Goal: Transaction & Acquisition: Purchase product/service

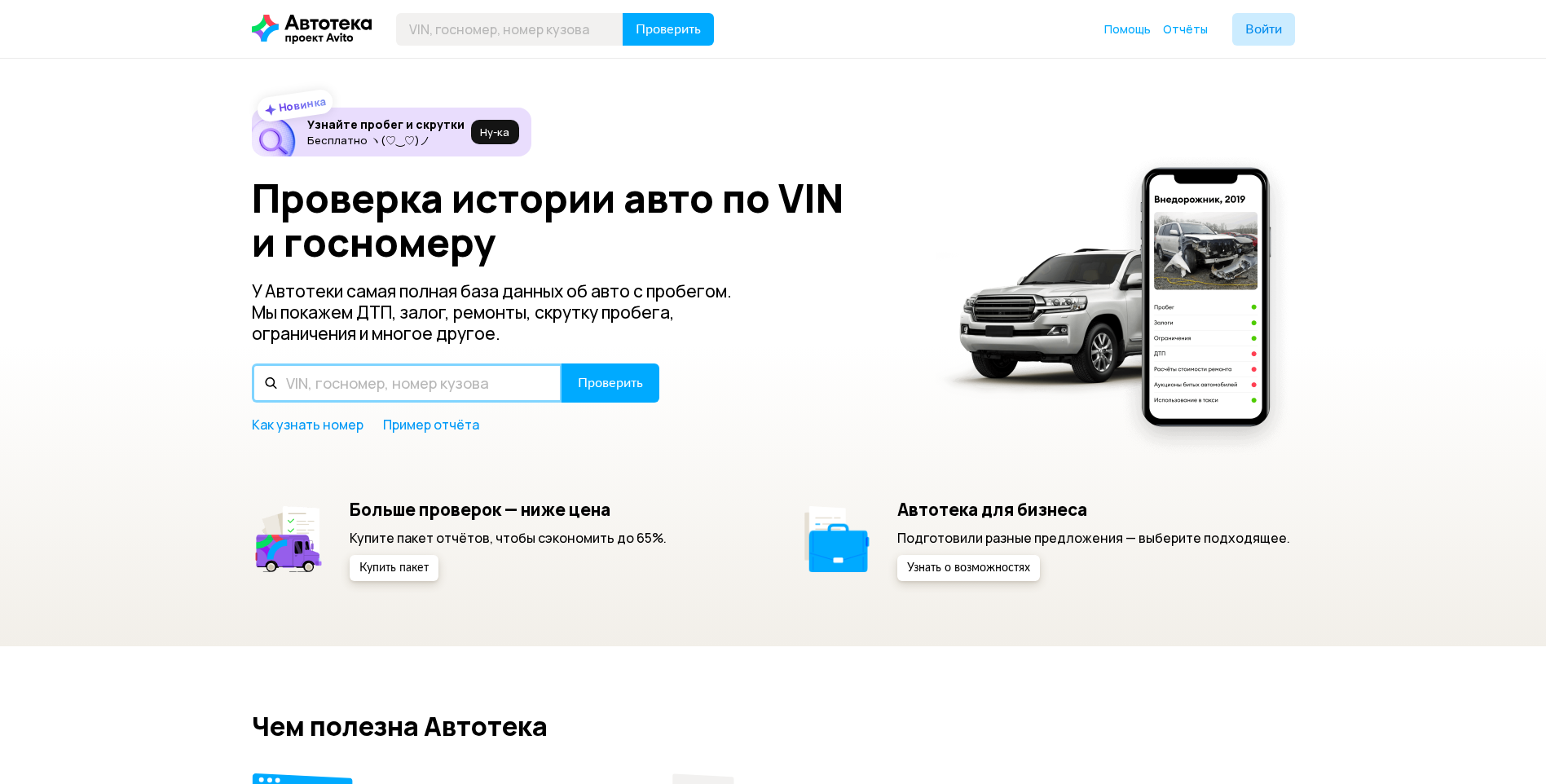
click at [344, 392] on input "text" at bounding box center [406, 382] width 310 height 39
type input "Ч"
type input "[US_VEHICLE_IDENTIFICATION_NUMBER]"
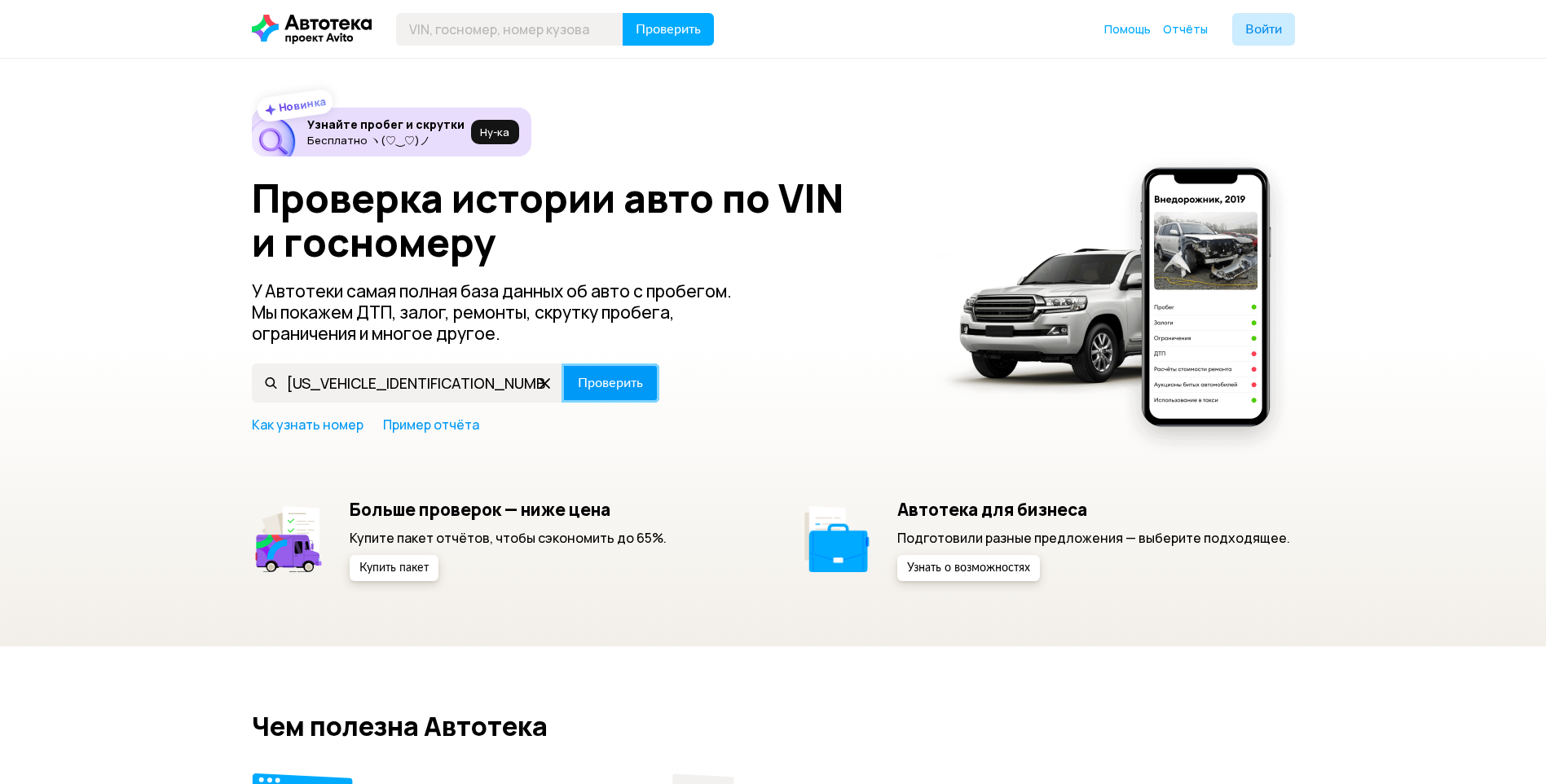
click at [625, 392] on button "Проверить" at bounding box center [610, 382] width 98 height 39
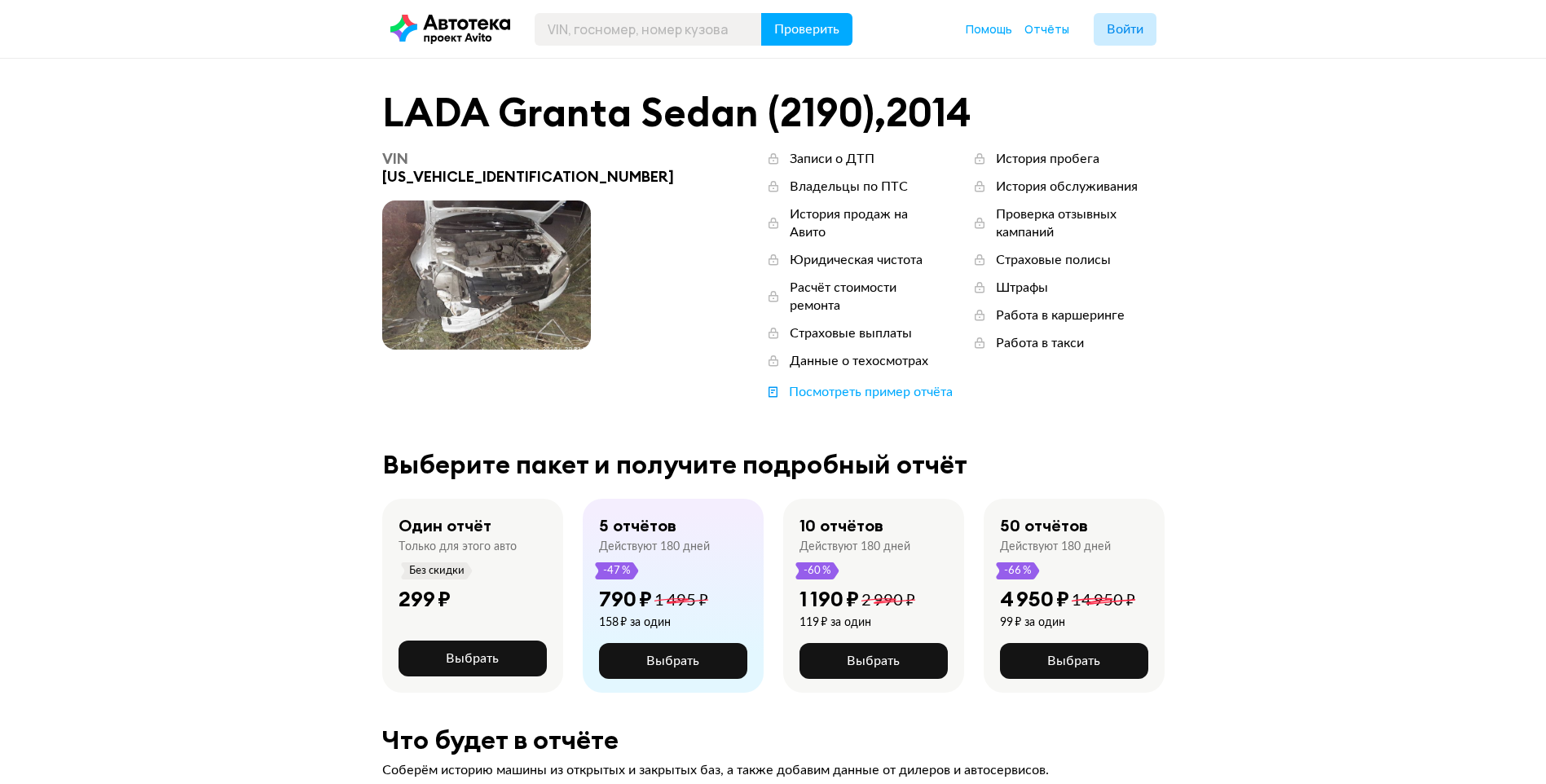
click at [506, 273] on span at bounding box center [486, 275] width 208 height 149
click at [697, 654] on span "Выбрать" at bounding box center [672, 660] width 53 height 13
